Goal: Find contact information: Find contact information

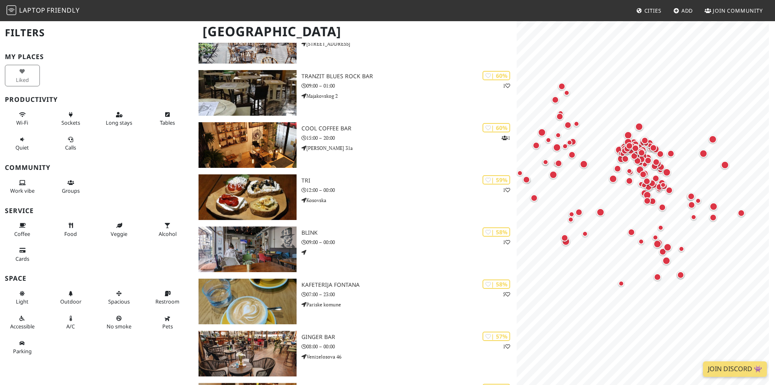
scroll to position [5994, 0]
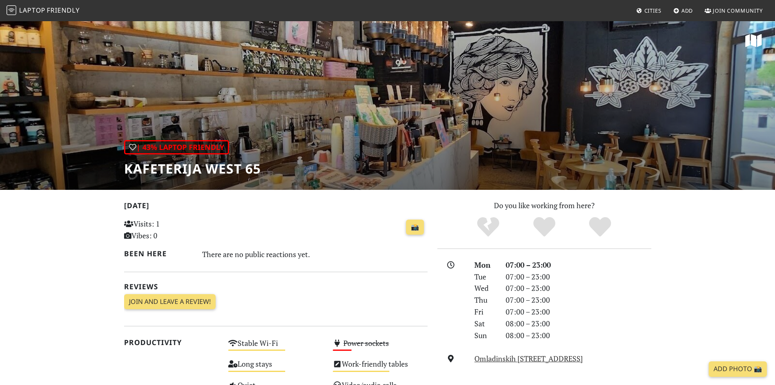
click at [718, 10] on span "Join Community" at bounding box center [738, 10] width 50 height 7
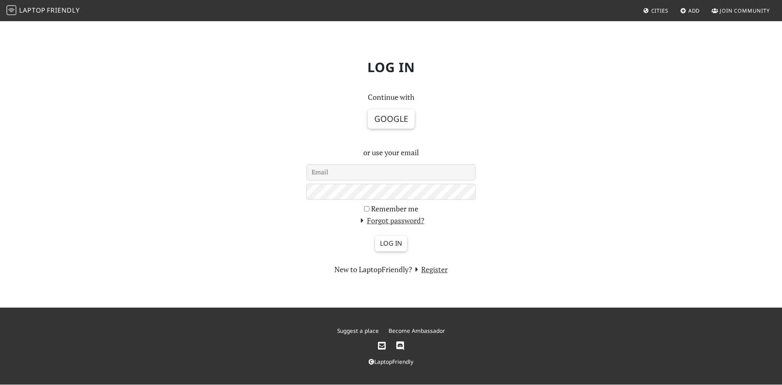
click at [414, 329] on link "Become Ambassador" at bounding box center [416, 330] width 57 height 8
click at [383, 345] on icon at bounding box center [382, 346] width 8 height 9
click at [328, 169] on input "email" at bounding box center [390, 172] width 169 height 16
